Goal: Book appointment/travel/reservation

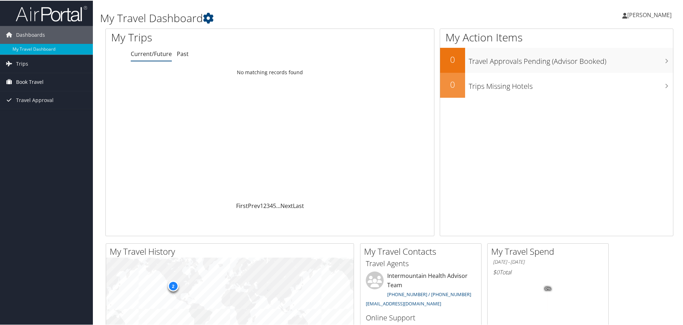
click at [34, 84] on span "Book Travel" at bounding box center [29, 81] width 27 height 18
click at [31, 115] on link "Book/Manage Online Trips" at bounding box center [46, 117] width 93 height 11
